Goal: Submit feedback/report problem

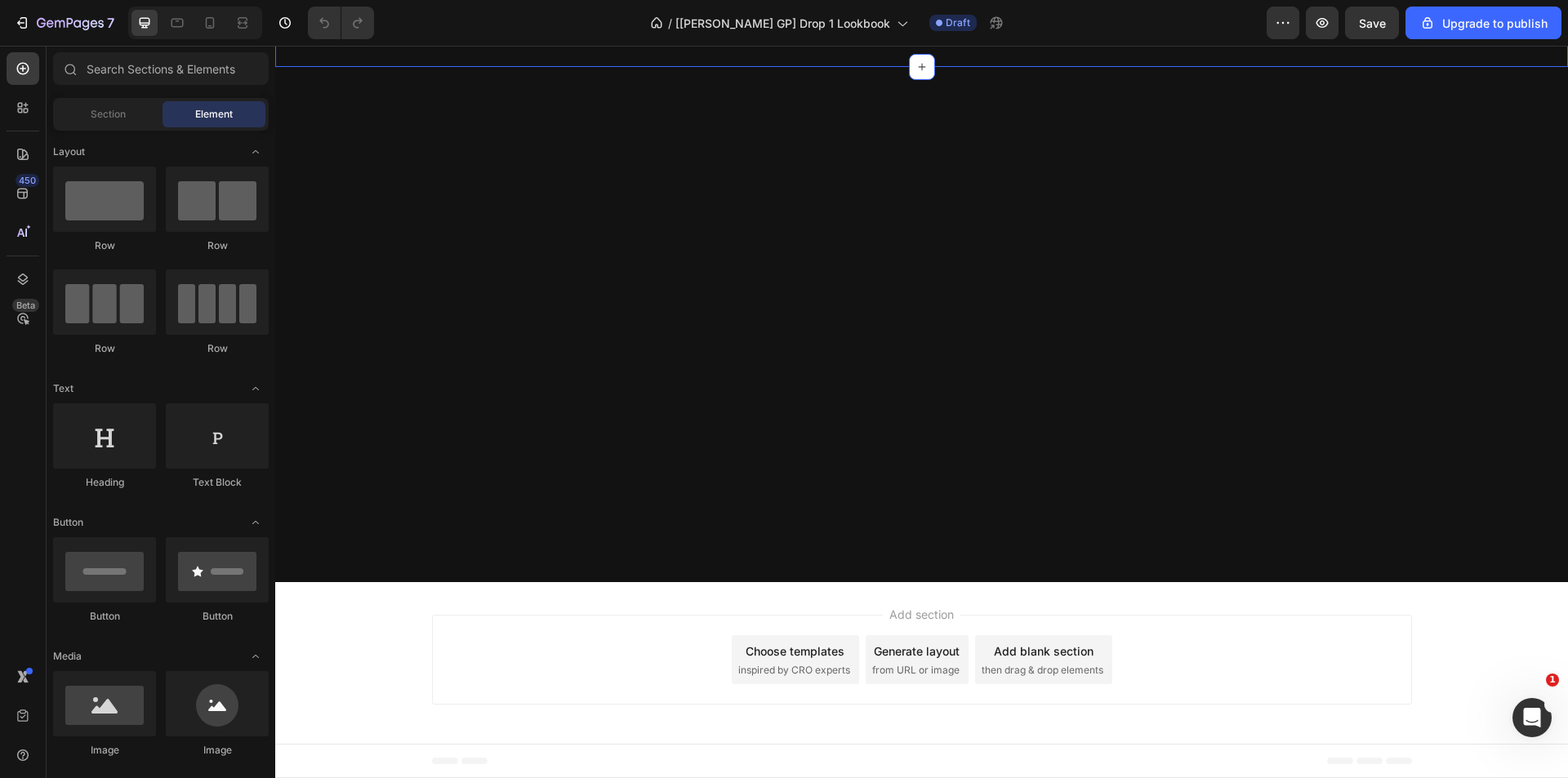
scroll to position [571, 0]
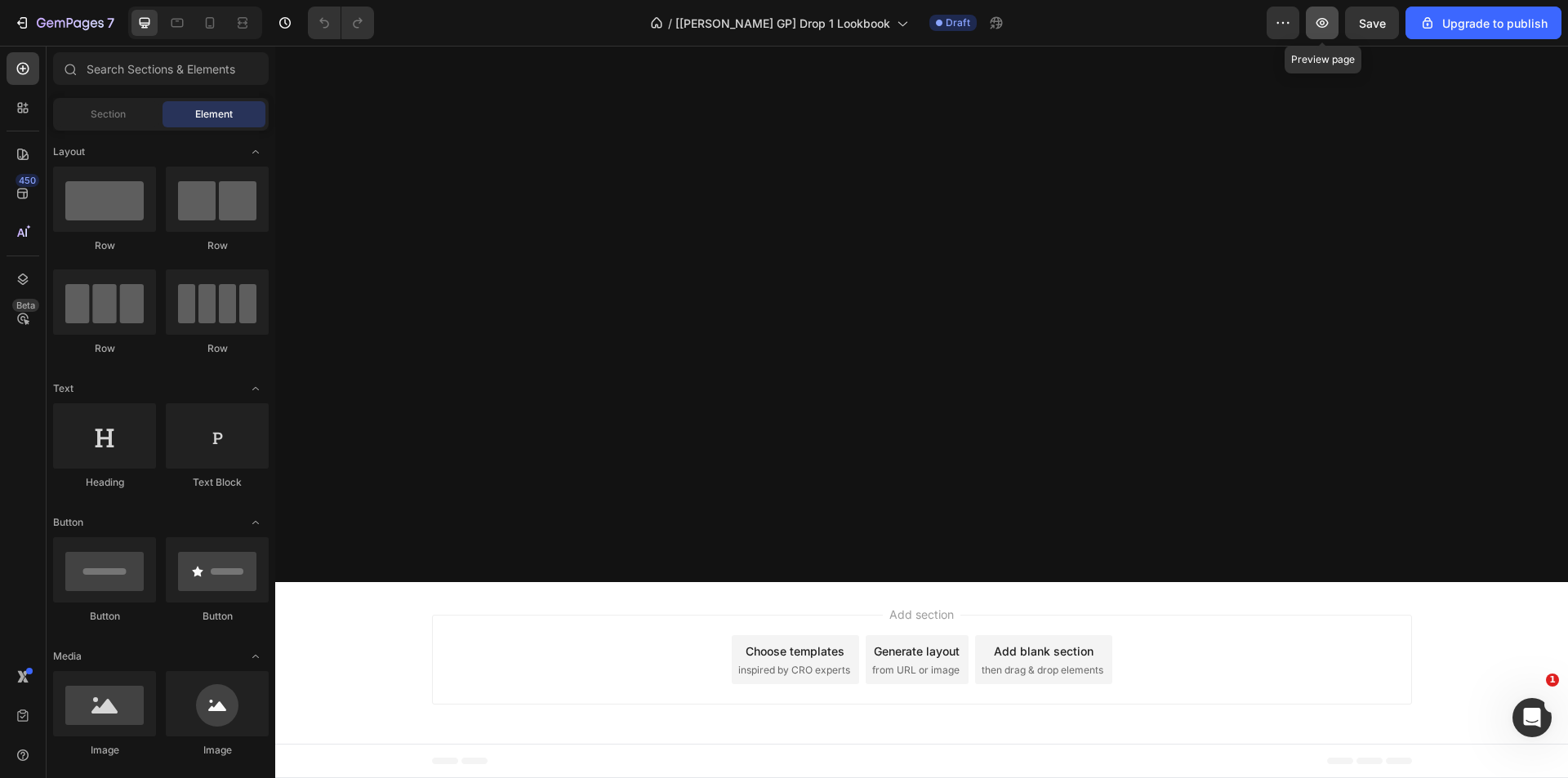
click at [1327, 22] on icon "button" at bounding box center [1322, 23] width 16 height 16
click at [1529, 714] on icon "Open Intercom Messenger" at bounding box center [1529, 716] width 27 height 27
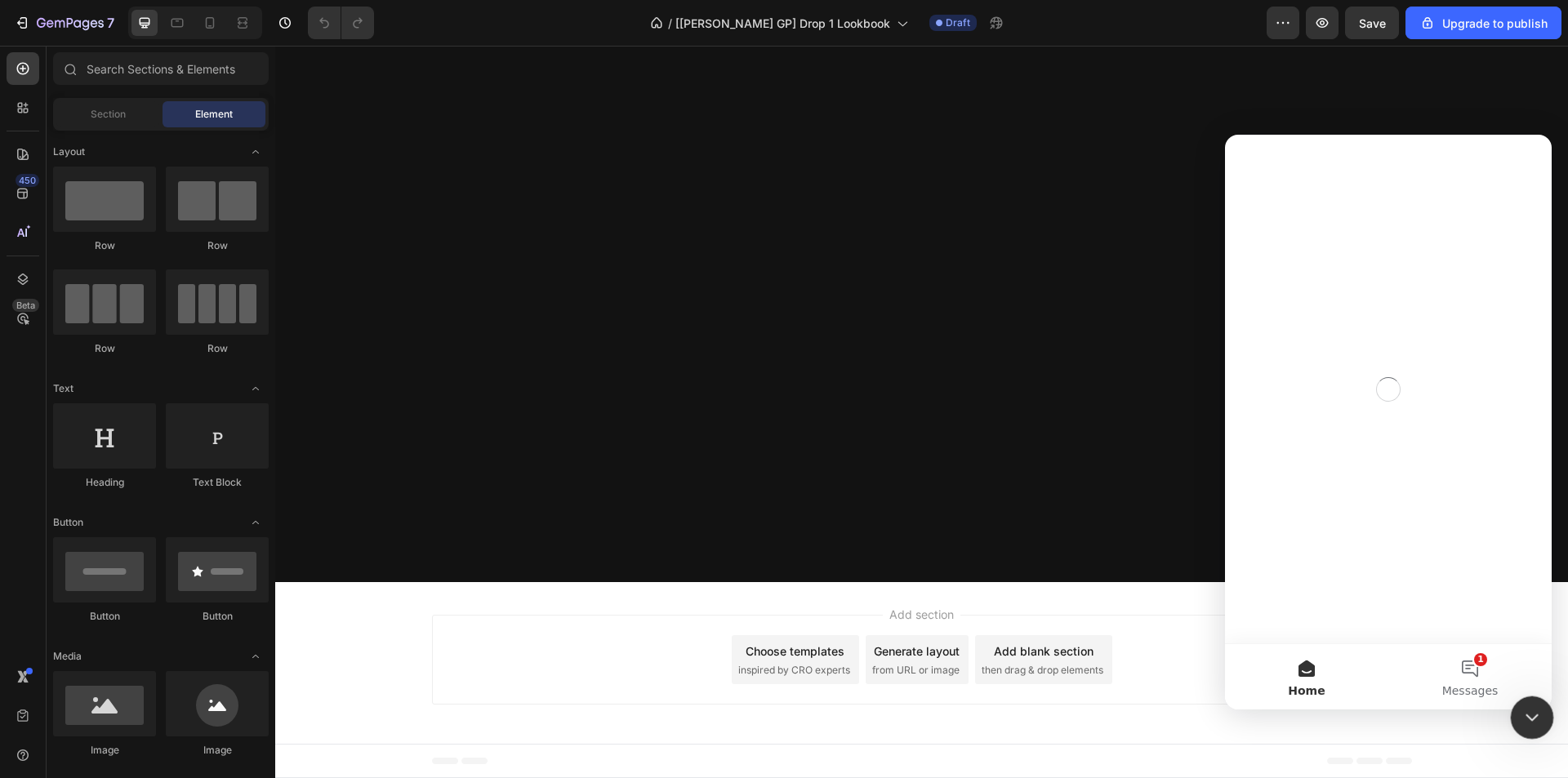
scroll to position [0, 0]
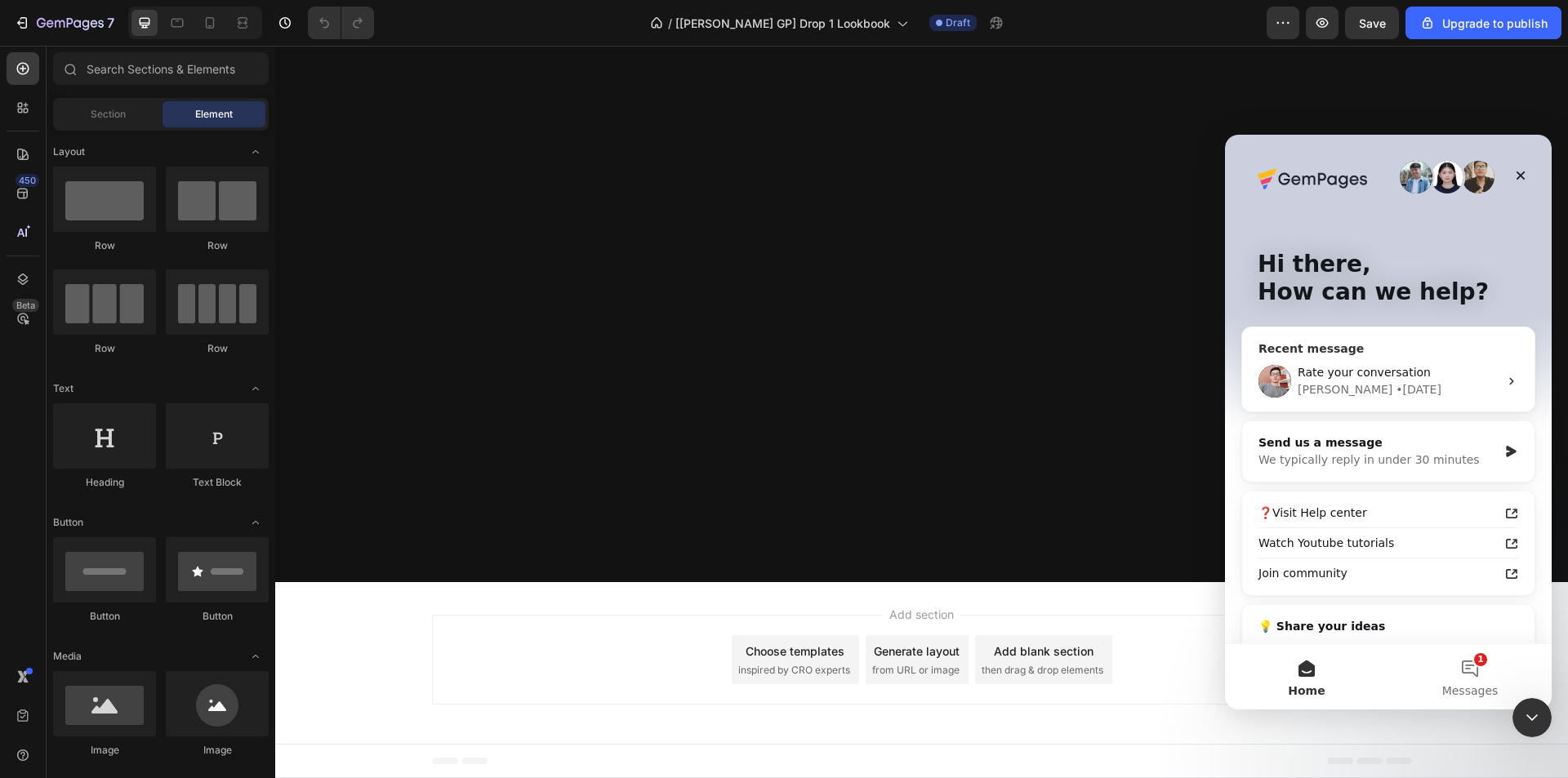
click at [1403, 366] on span "Rate your conversation" at bounding box center [1364, 372] width 133 height 13
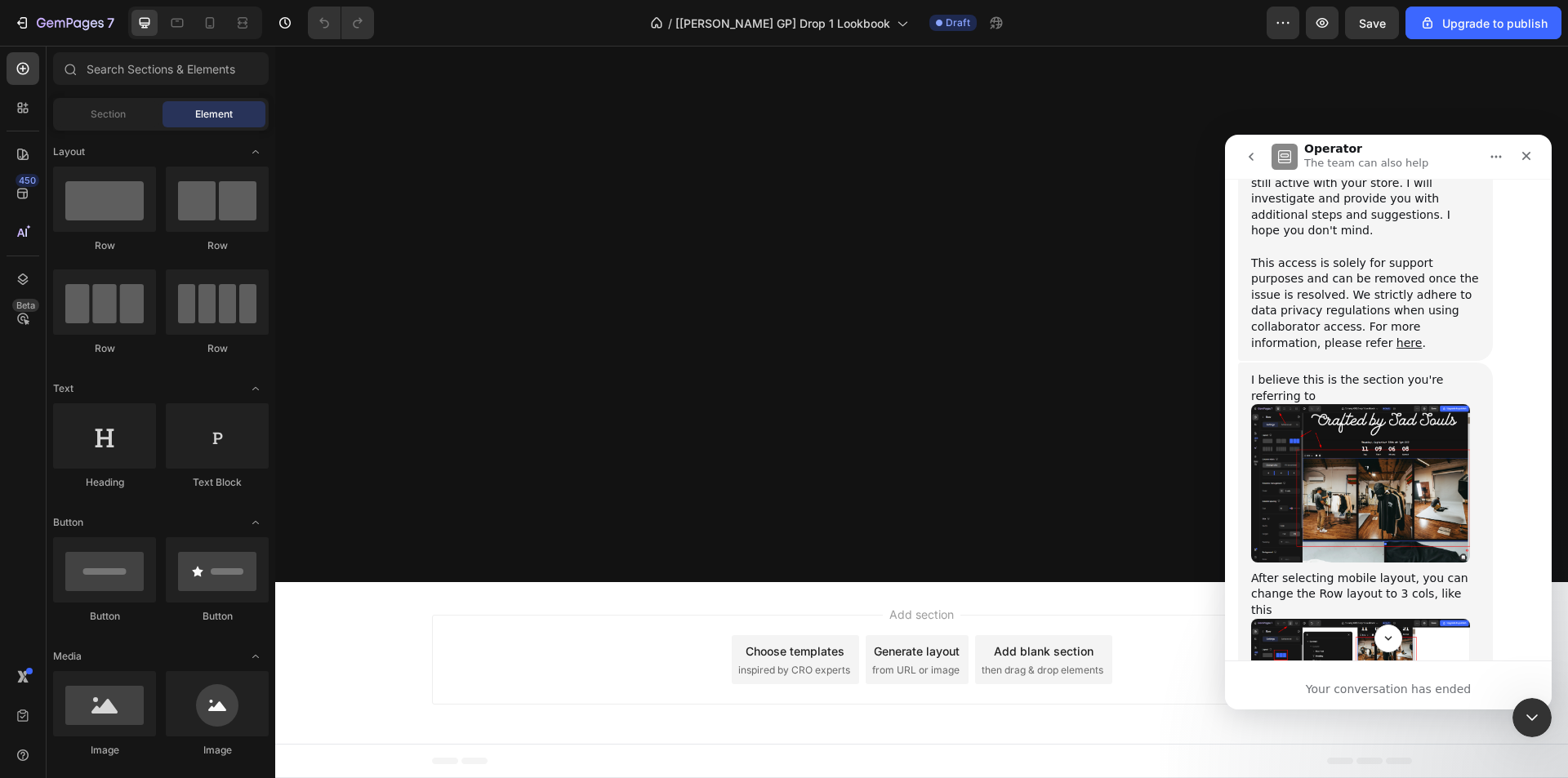
scroll to position [980, 0]
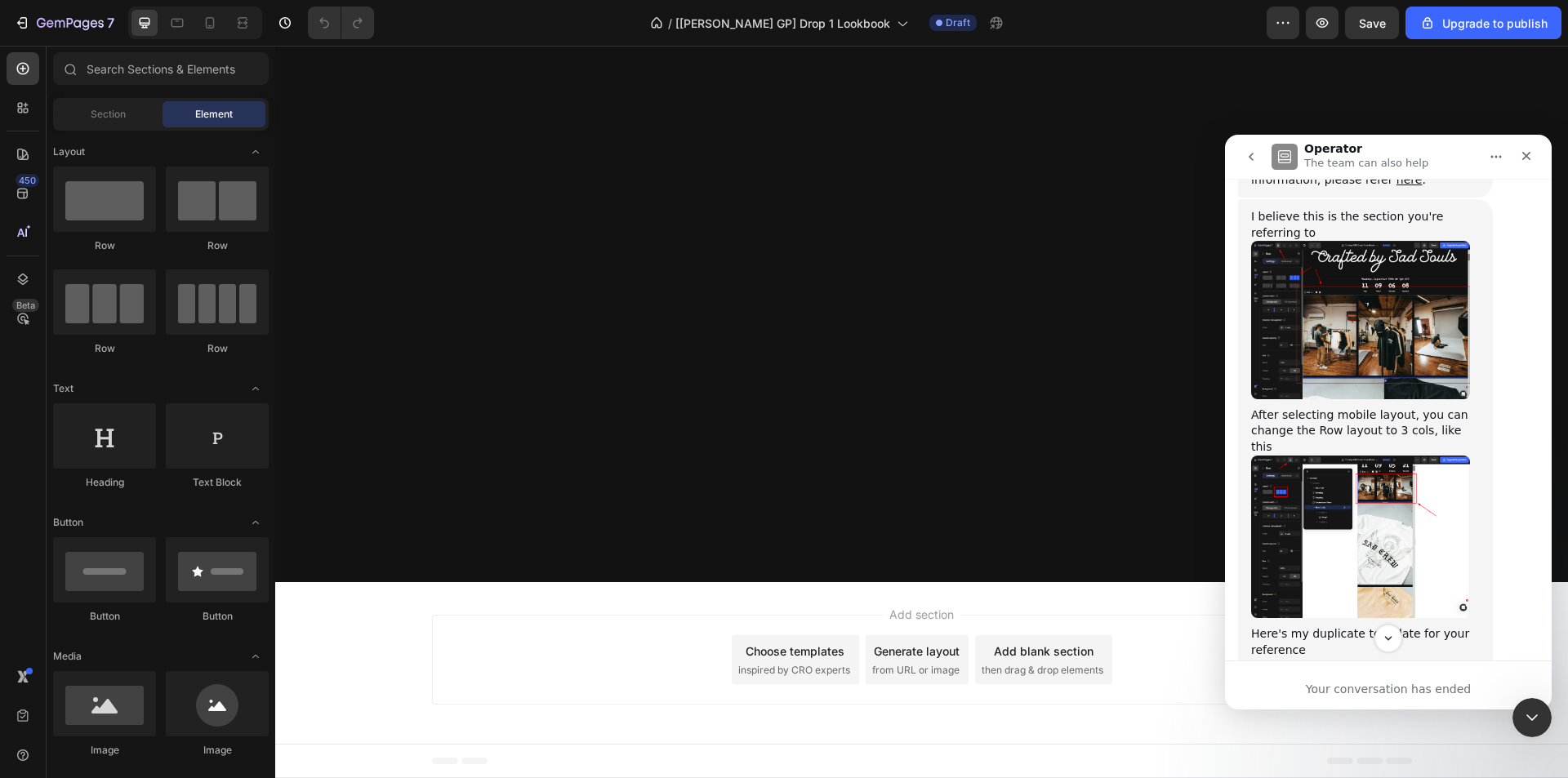
click at [1386, 456] on img "Harry says…" at bounding box center [1360, 537] width 219 height 163
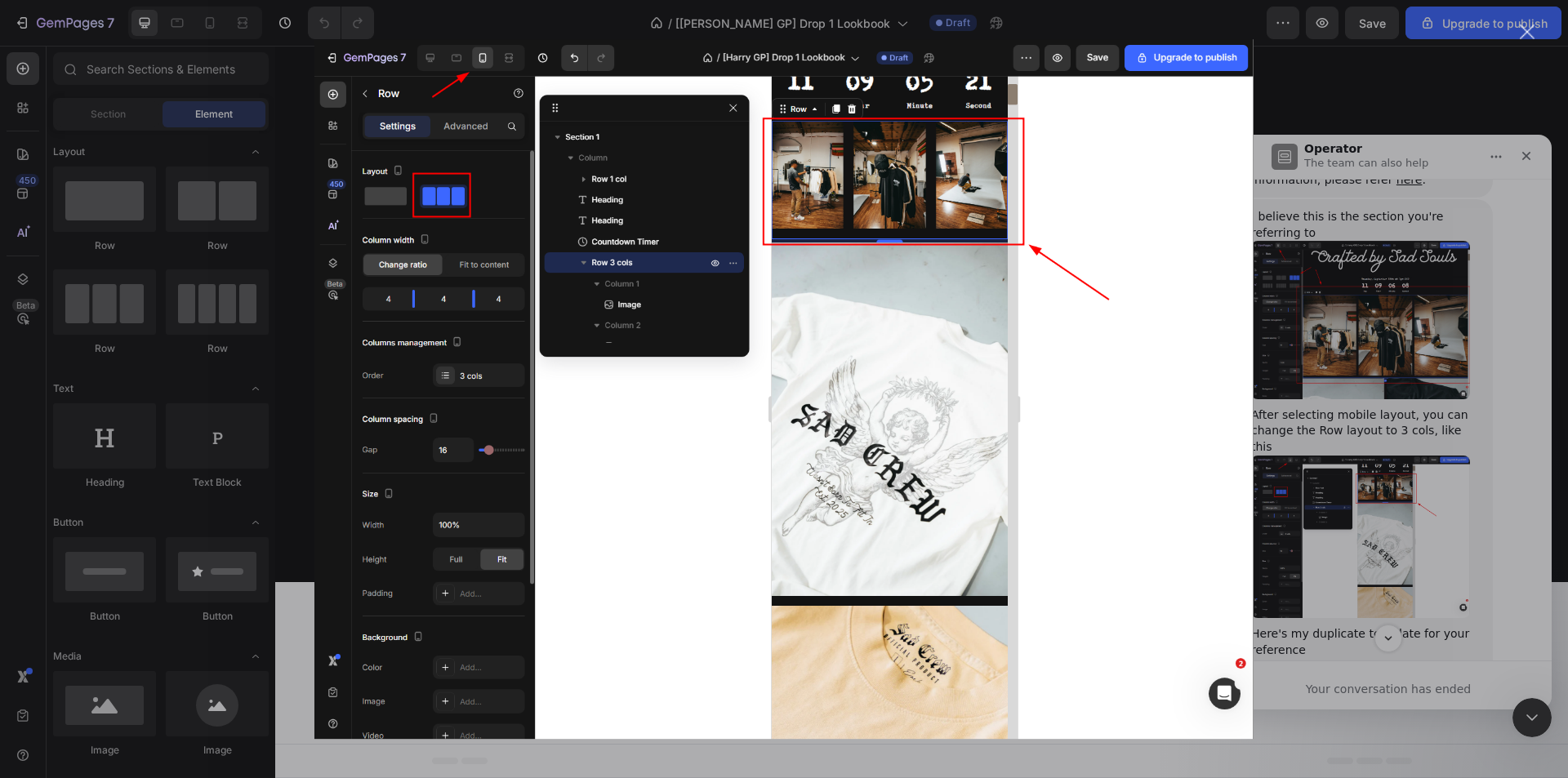
click at [1439, 353] on div "Intercom messenger" at bounding box center [784, 389] width 1568 height 778
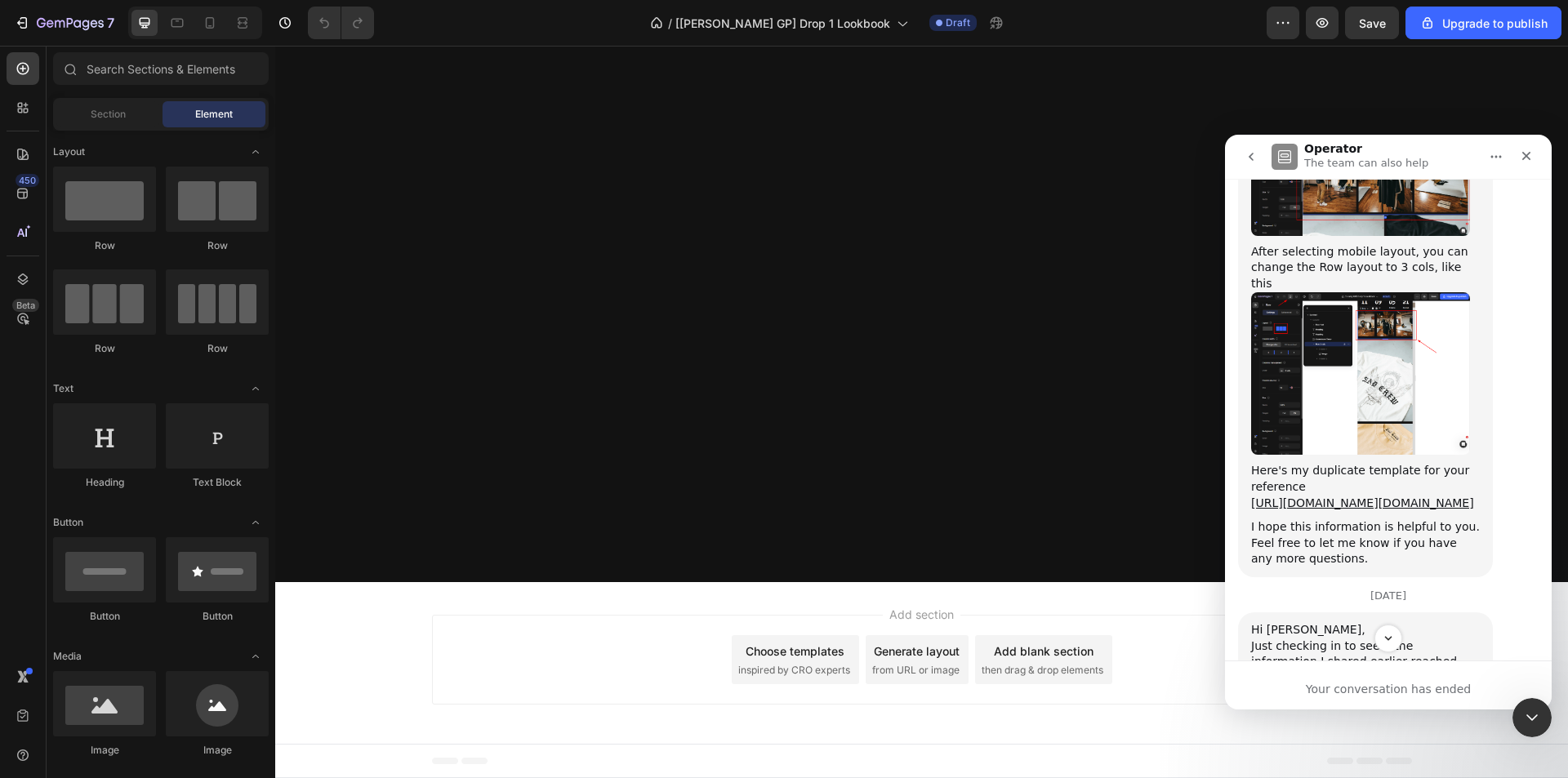
scroll to position [1225, 0]
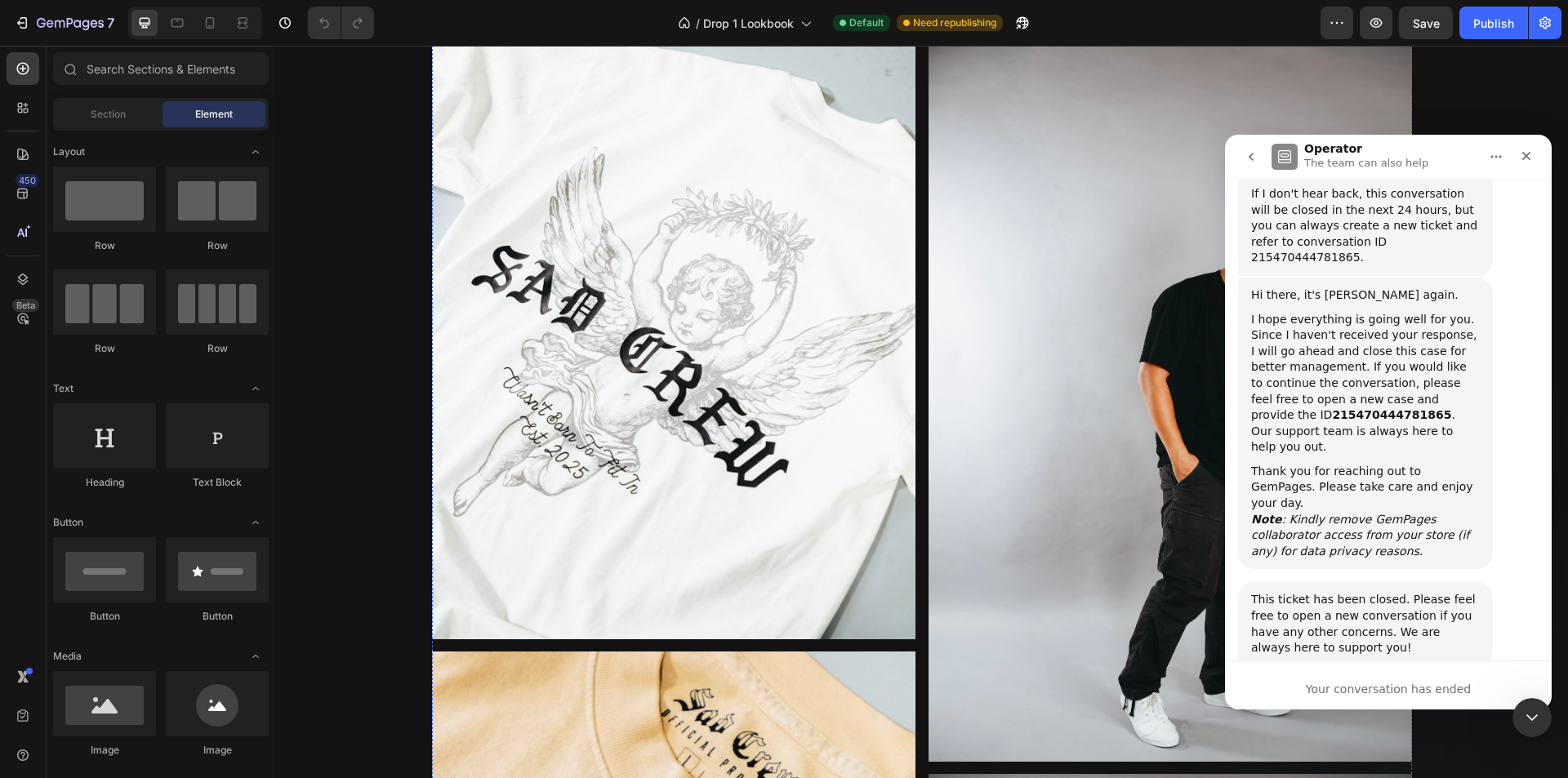
scroll to position [1389, 0]
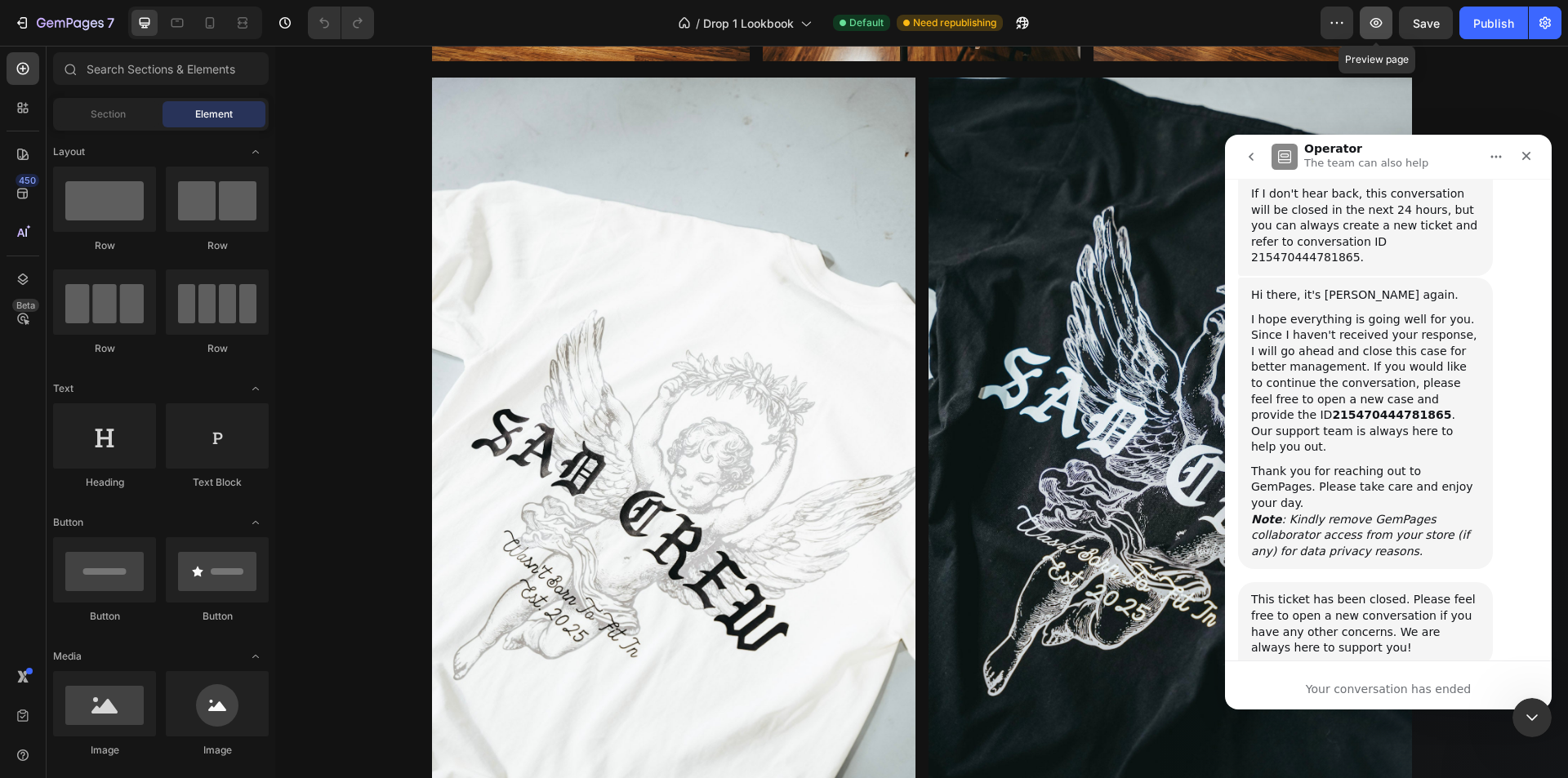
click at [1372, 24] on icon "button" at bounding box center [1376, 23] width 12 height 9
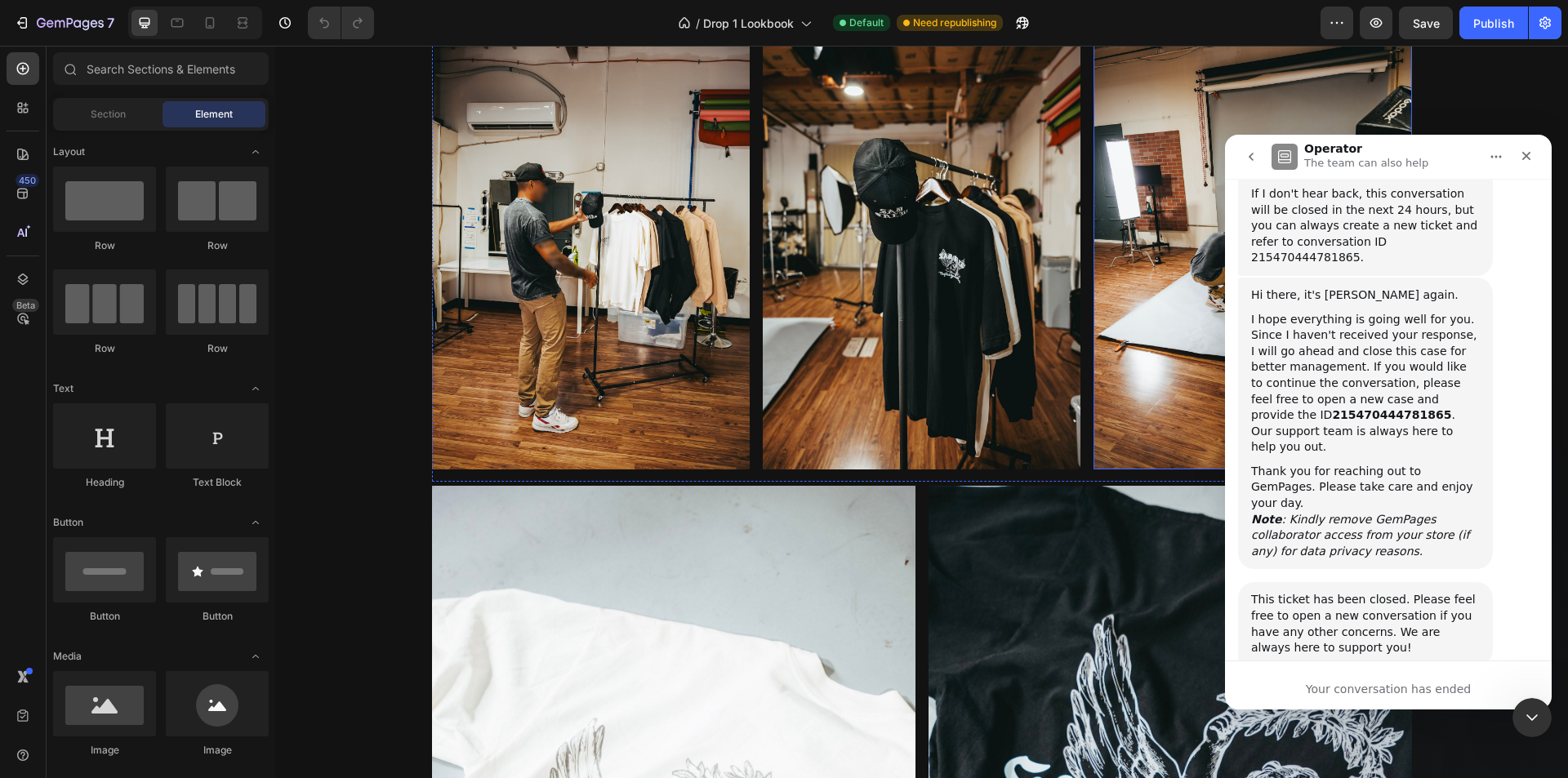
click at [1098, 248] on img at bounding box center [1252, 231] width 318 height 477
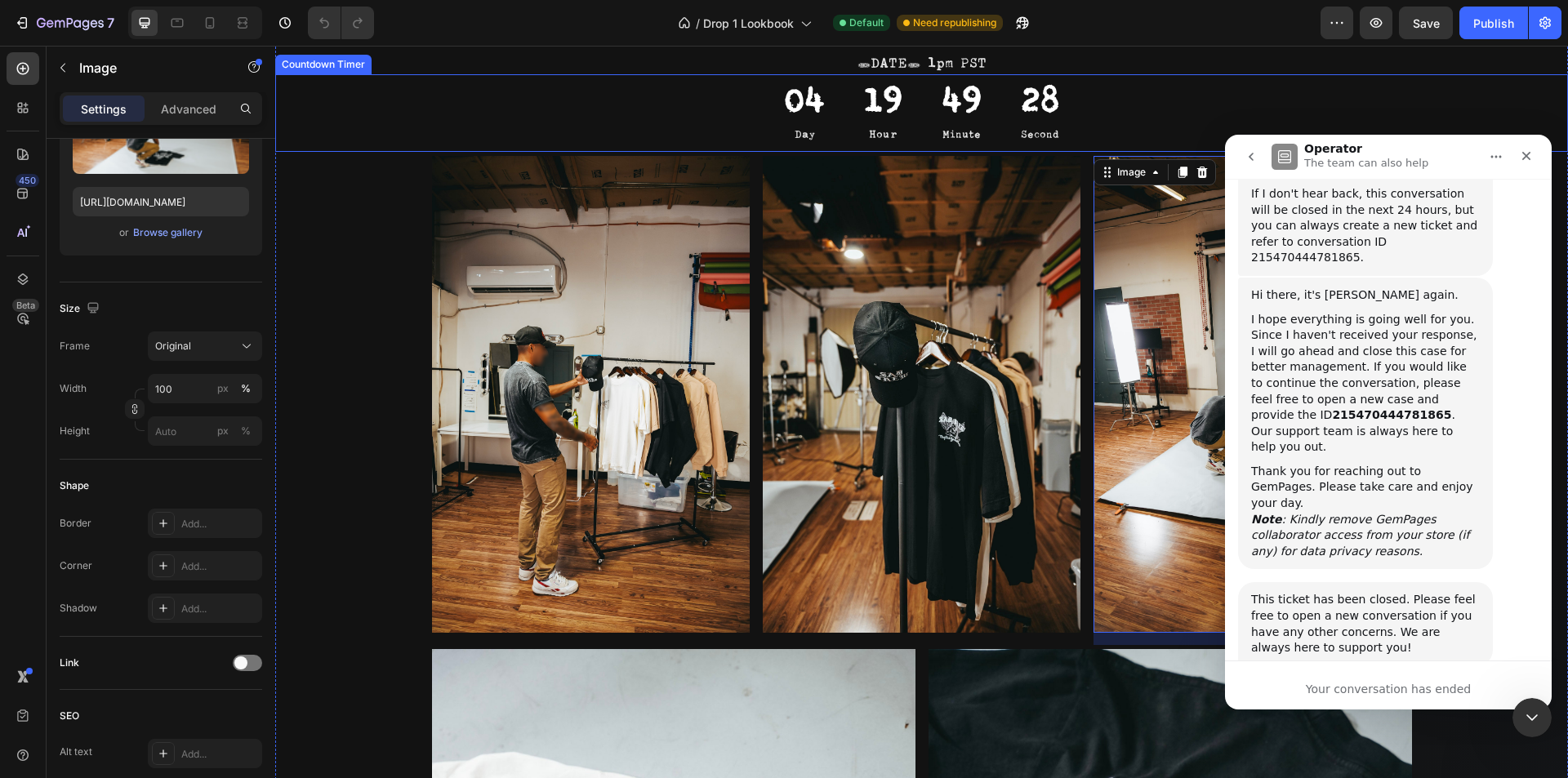
scroll to position [490, 0]
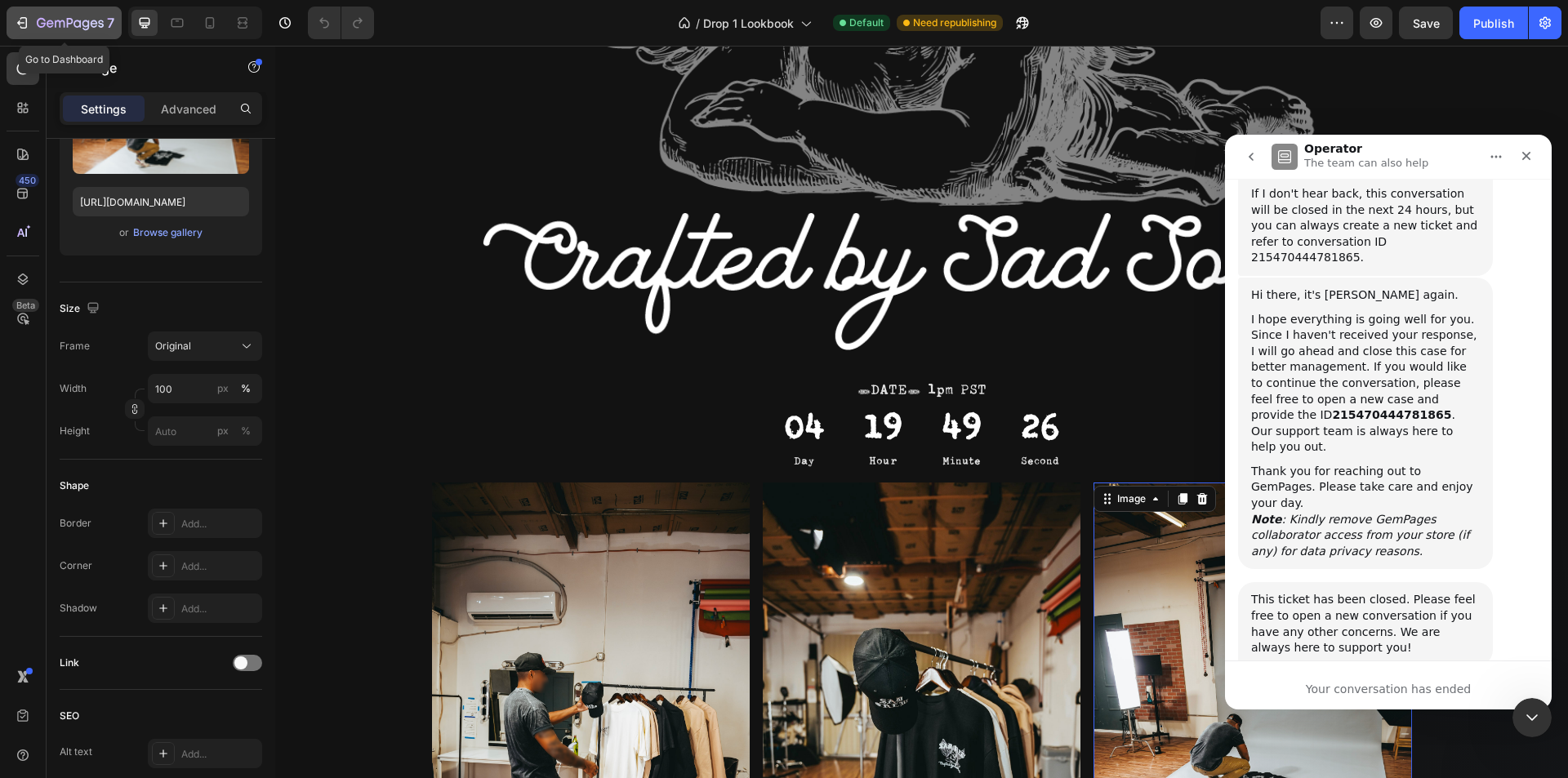
click at [65, 13] on div "7" at bounding box center [75, 23] width 78 height 20
